Goal: Information Seeking & Learning: Find specific fact

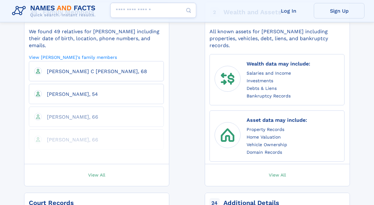
scroll to position [366, 0]
click at [137, 164] on link "View All" at bounding box center [96, 175] width 151 height 22
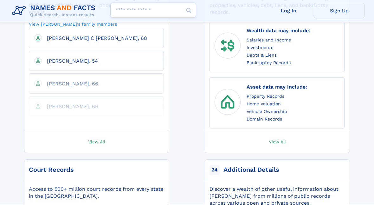
scroll to position [399, 0]
click at [80, 81] on span "David B O'Neill, 66" at bounding box center [72, 84] width 51 height 6
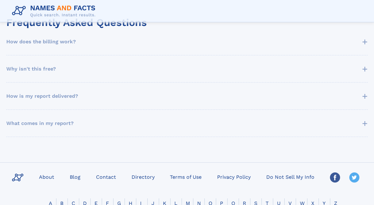
scroll to position [352, 0]
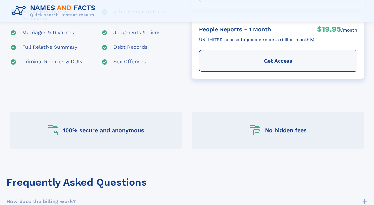
scroll to position [192, 0]
click at [294, 195] on summary "How does the billing work? +" at bounding box center [186, 202] width 361 height 14
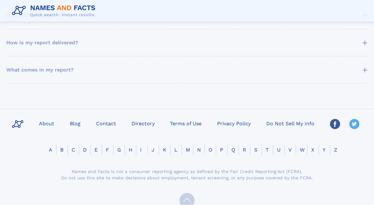
scroll to position [462, 0]
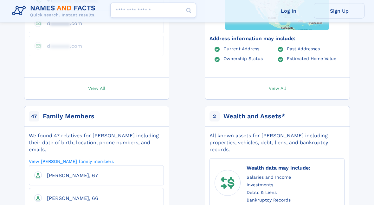
scroll to position [240, 0]
click at [182, 205] on div "5 Phone & Email We found 5 phone numbers and email addresses that belong to Dav…" at bounding box center [187, 198] width 355 height 567
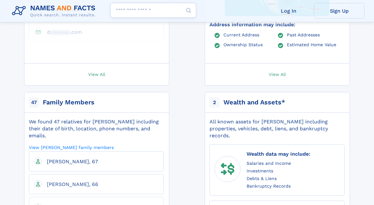
scroll to position [255, 0]
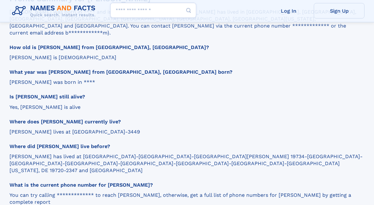
scroll to position [882, 0]
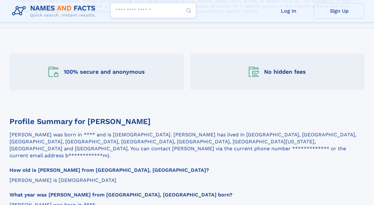
scroll to position [758, 0]
